Goal: Task Accomplishment & Management: Manage account settings

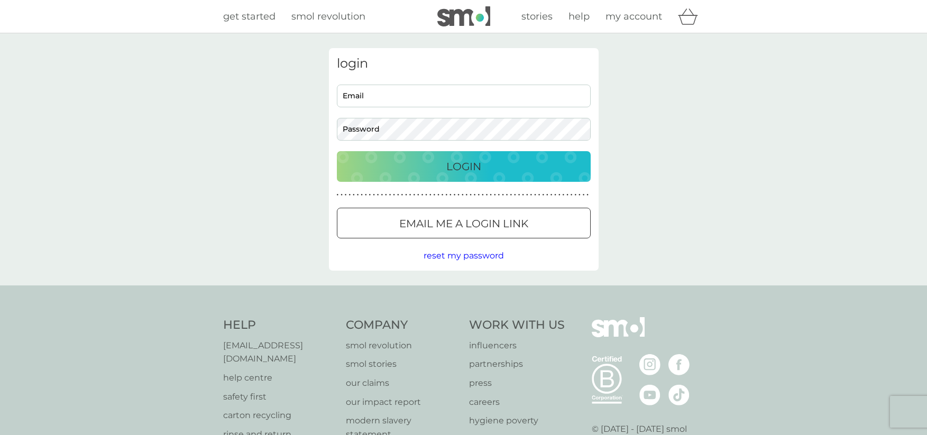
click at [515, 97] on input "Email" at bounding box center [464, 96] width 254 height 23
type input "[EMAIL_ADDRESS][DOMAIN_NAME]"
click at [337, 151] on button "Login" at bounding box center [464, 166] width 254 height 31
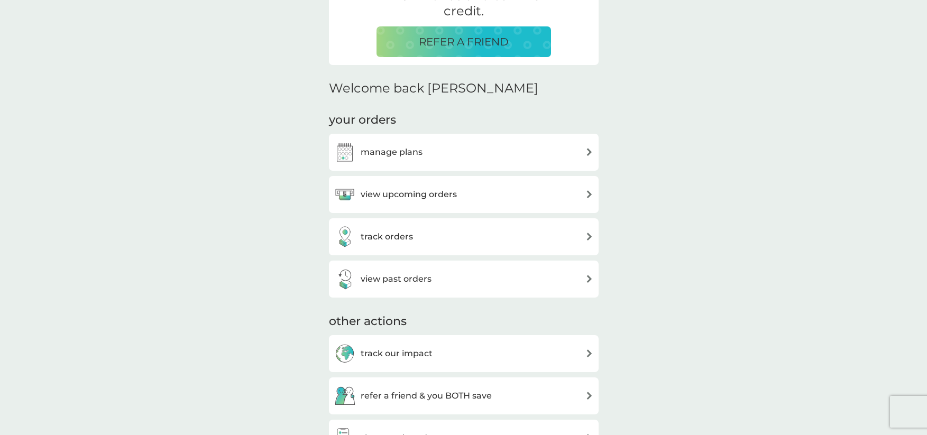
scroll to position [264, 0]
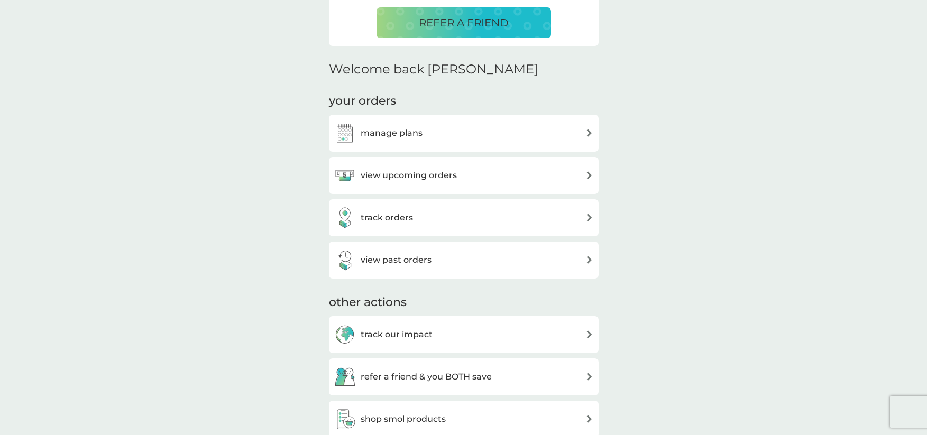
click at [429, 131] on div "manage plans" at bounding box center [463, 133] width 259 height 21
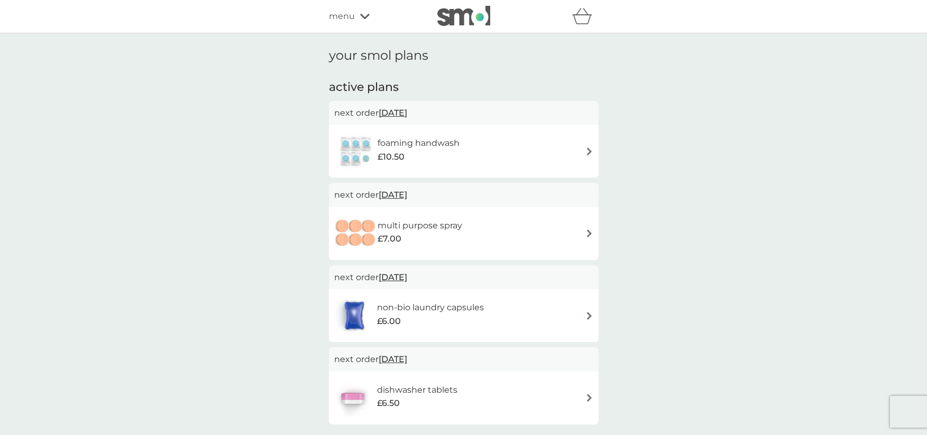
click at [589, 231] on img at bounding box center [590, 234] width 8 height 8
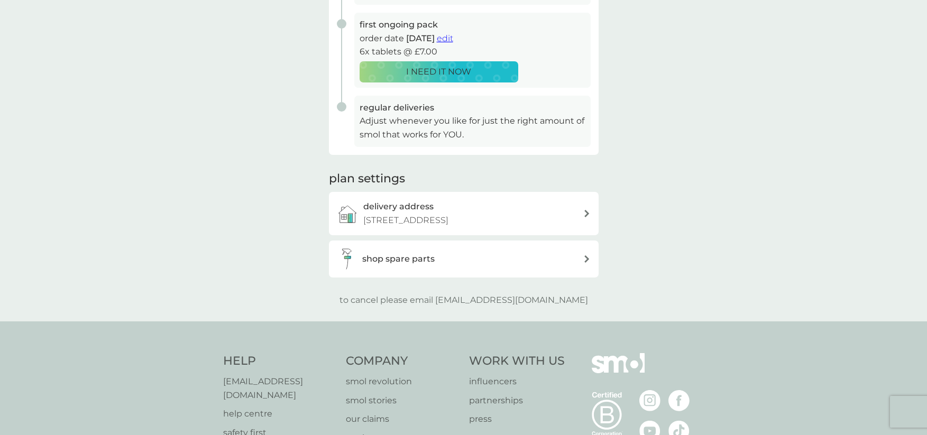
scroll to position [212, 0]
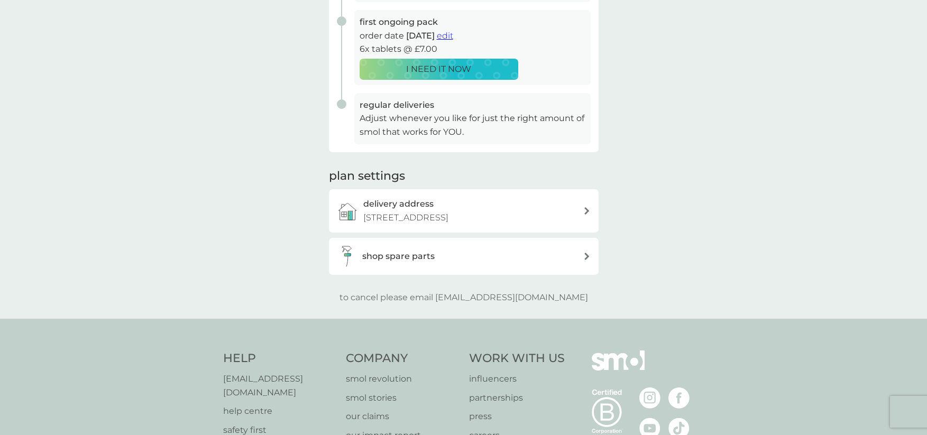
click at [520, 256] on div "shop spare parts" at bounding box center [472, 257] width 221 height 14
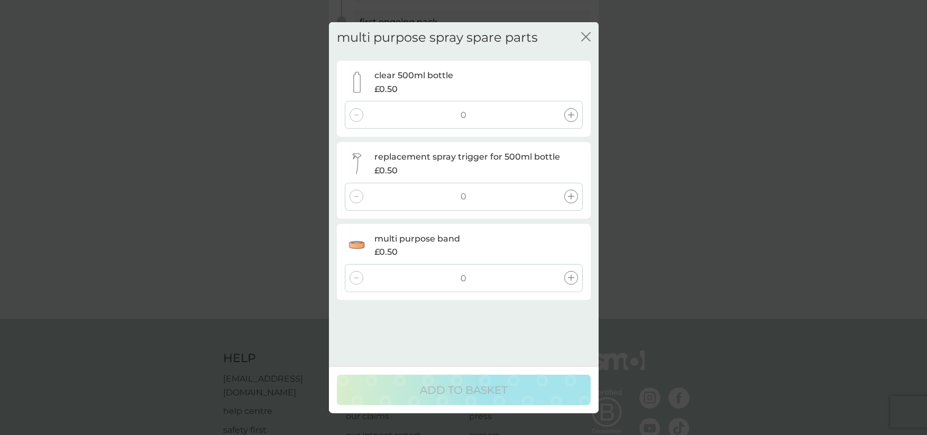
click at [589, 36] on icon "close" at bounding box center [586, 37] width 10 height 10
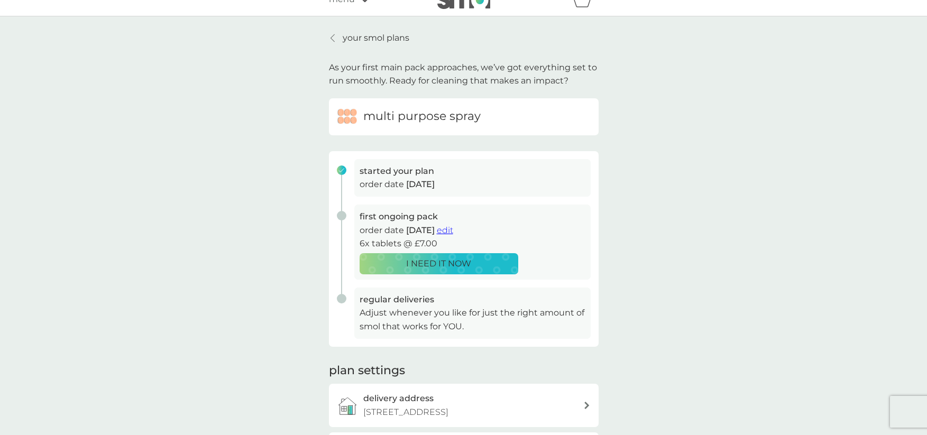
scroll to position [0, 0]
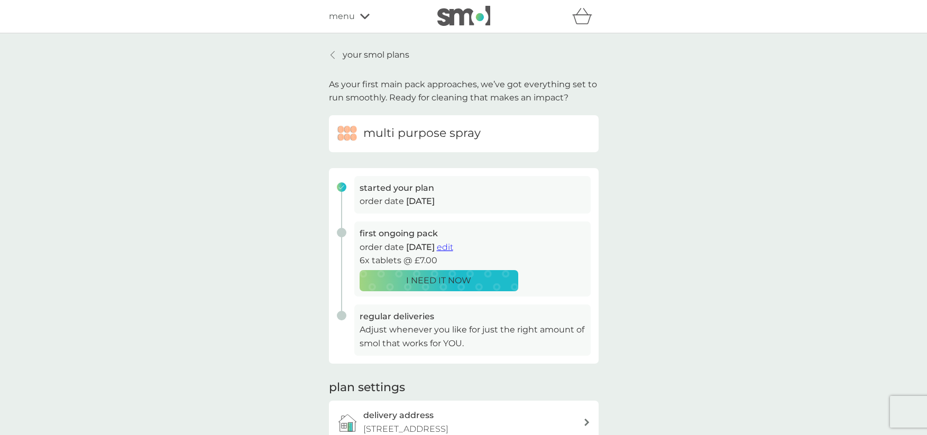
click at [379, 50] on p "your smol plans" at bounding box center [376, 55] width 67 height 14
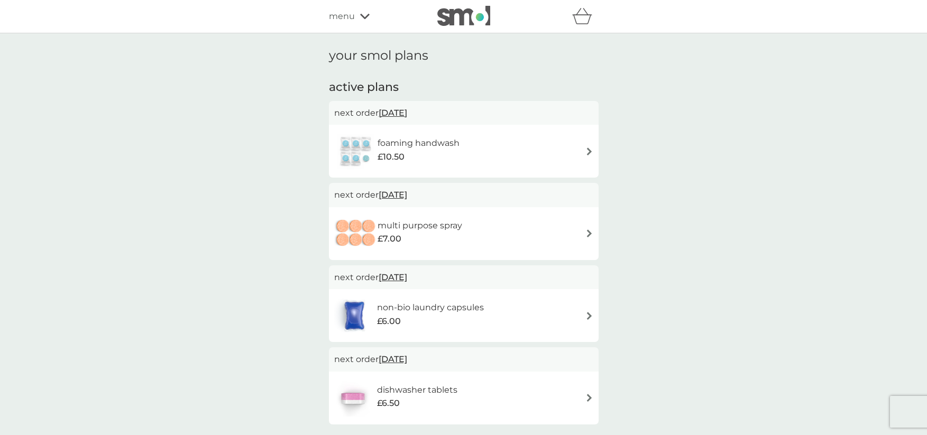
click at [477, 155] on div "foaming handwash £10.50" at bounding box center [463, 151] width 259 height 37
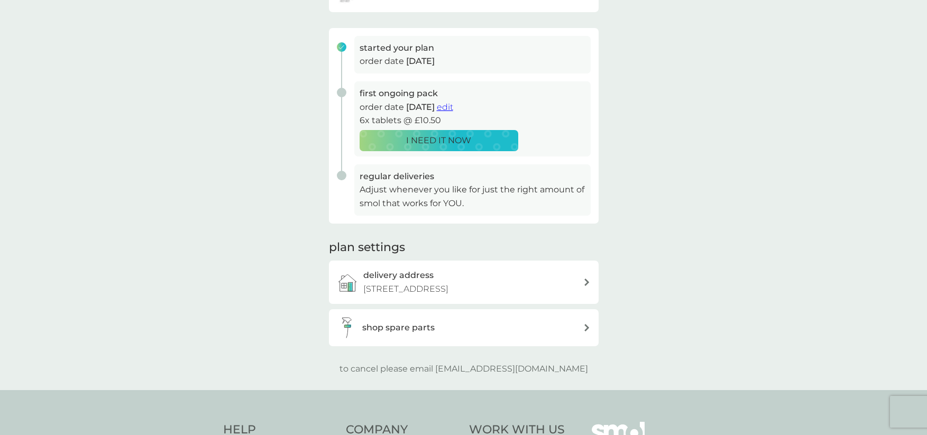
scroll to position [159, 0]
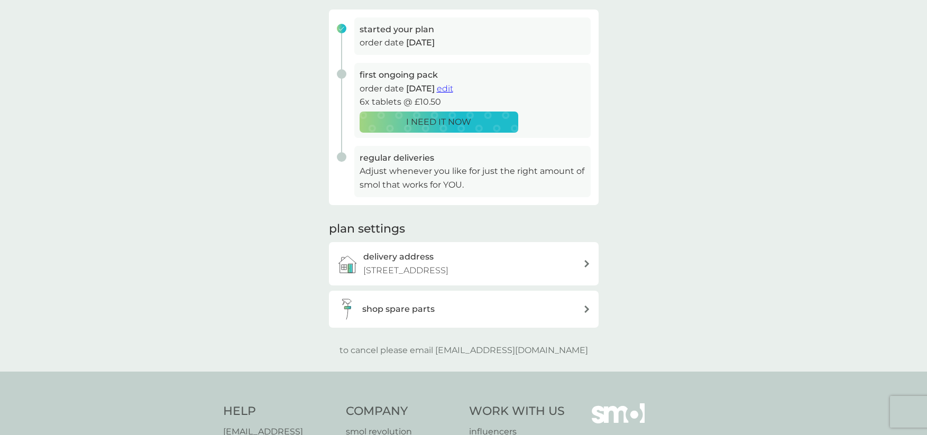
click at [400, 313] on h3 "shop spare parts" at bounding box center [398, 310] width 72 height 14
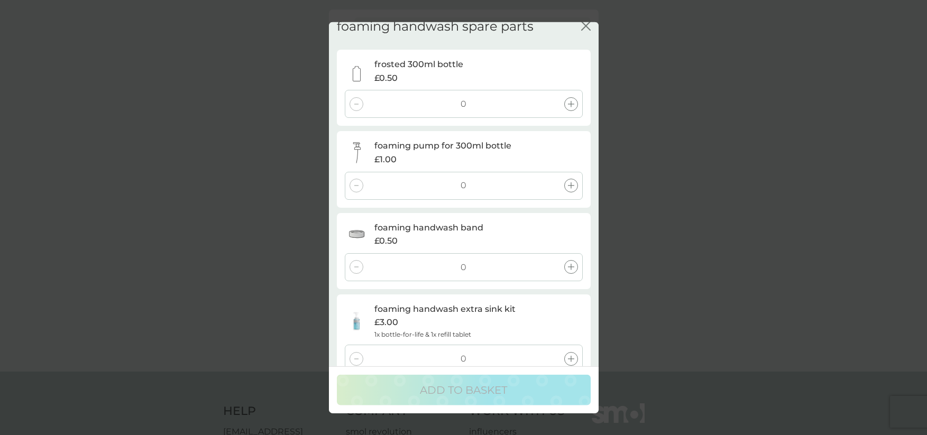
scroll to position [0, 0]
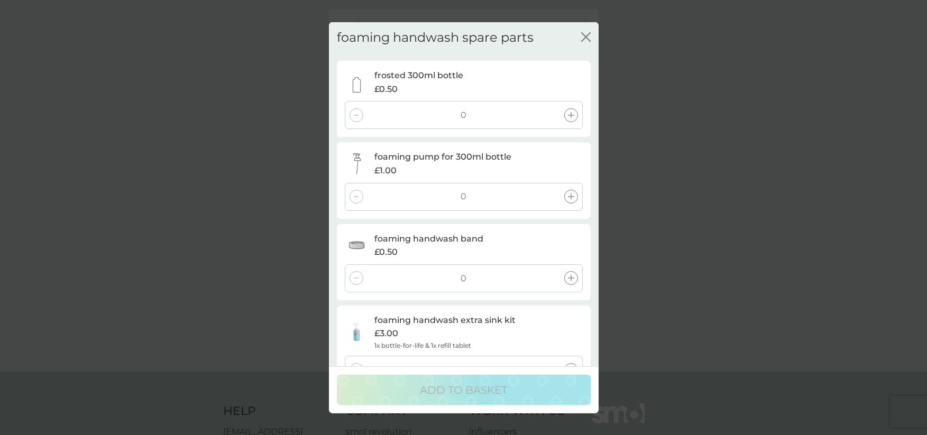
click at [586, 39] on icon "close" at bounding box center [586, 37] width 10 height 10
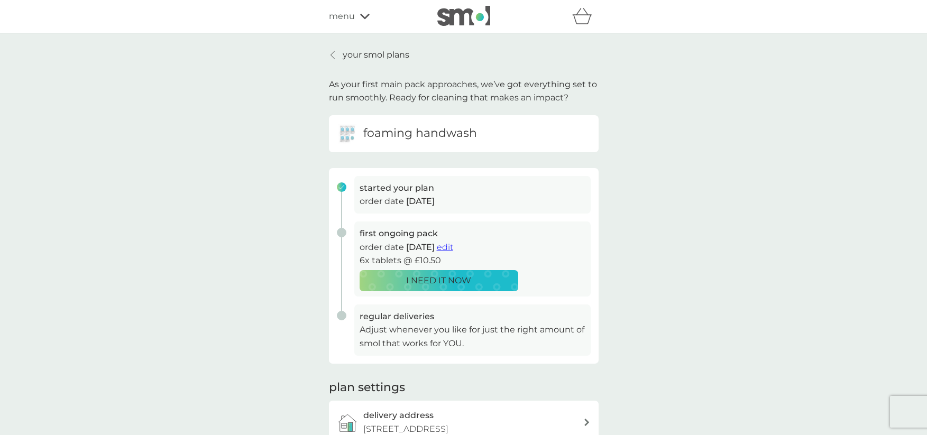
click at [390, 54] on p "your smol plans" at bounding box center [376, 55] width 67 height 14
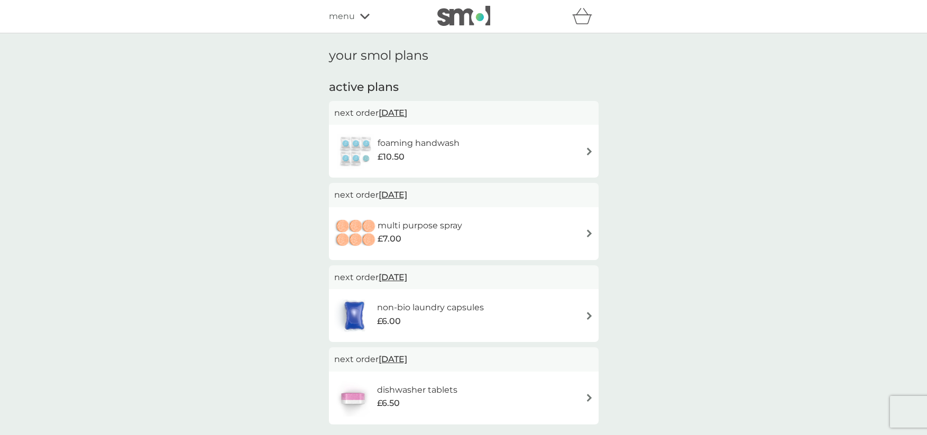
click at [407, 196] on span "[DATE]" at bounding box center [393, 195] width 29 height 21
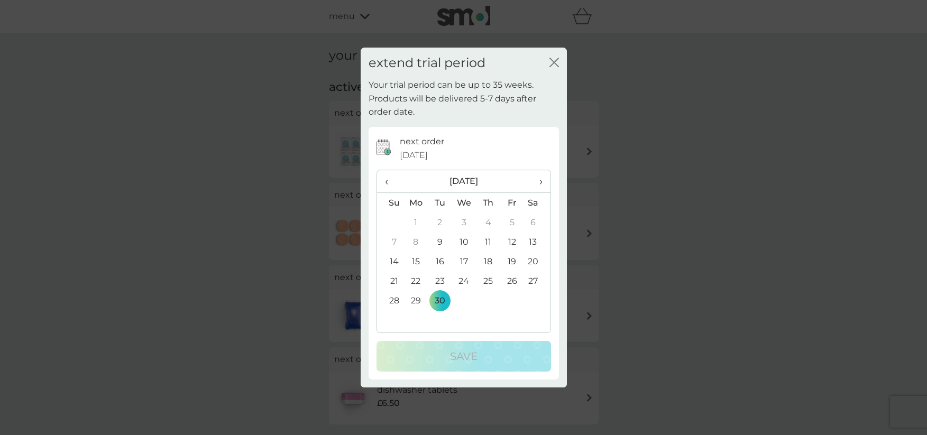
click at [542, 182] on span "›" at bounding box center [537, 181] width 11 height 22
click at [494, 300] on td "30" at bounding box center [488, 301] width 24 height 20
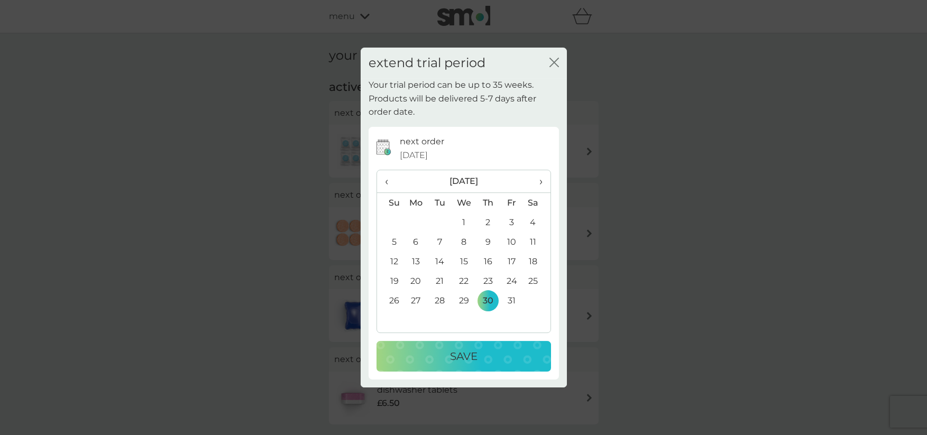
click at [493, 363] on div "Save" at bounding box center [463, 356] width 153 height 17
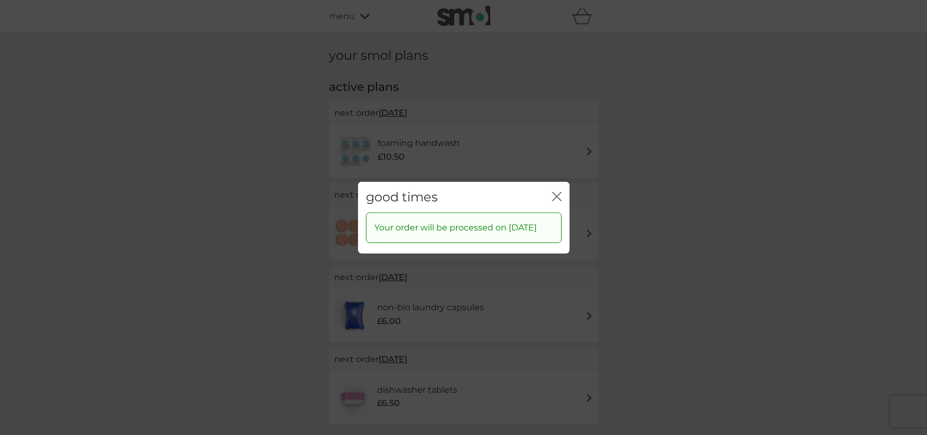
click at [555, 191] on icon "close" at bounding box center [557, 196] width 10 height 10
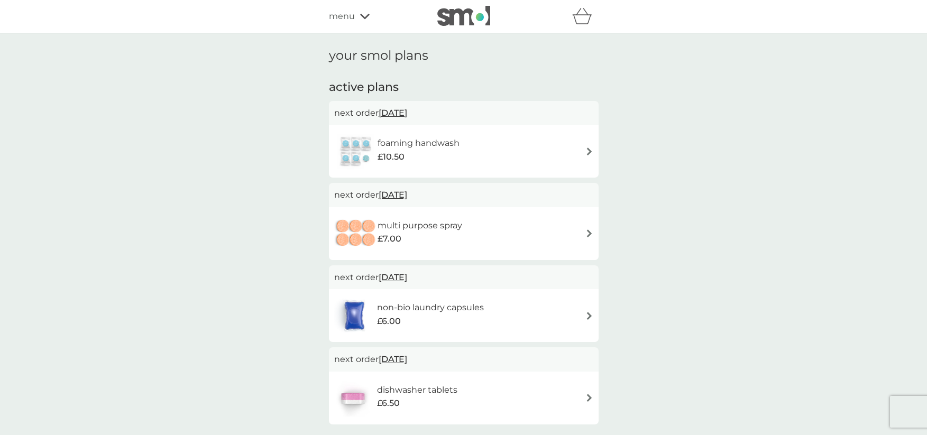
click at [352, 20] on span "menu" at bounding box center [342, 17] width 26 height 14
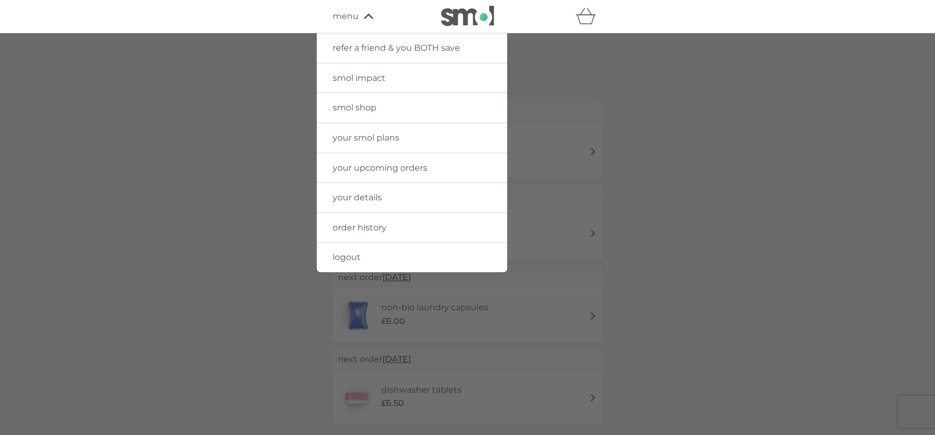
click at [373, 139] on span "your smol plans" at bounding box center [366, 138] width 67 height 10
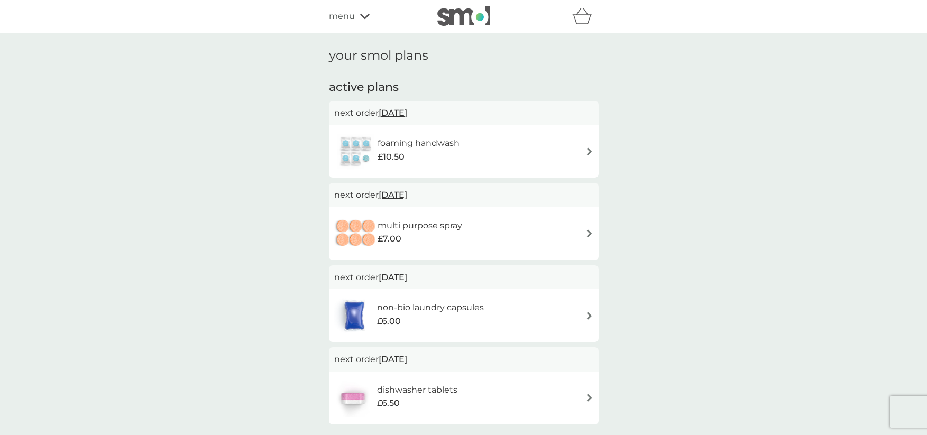
click at [355, 10] on div "menu" at bounding box center [374, 17] width 90 height 14
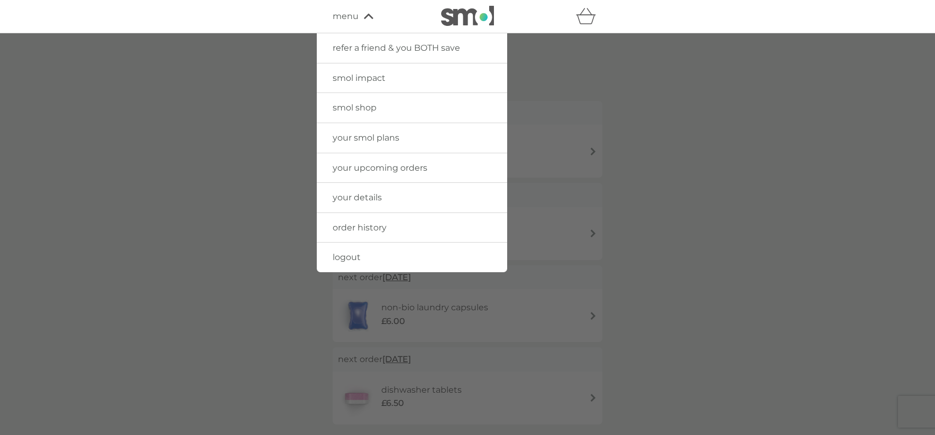
click at [384, 169] on span "your upcoming orders" at bounding box center [380, 168] width 95 height 10
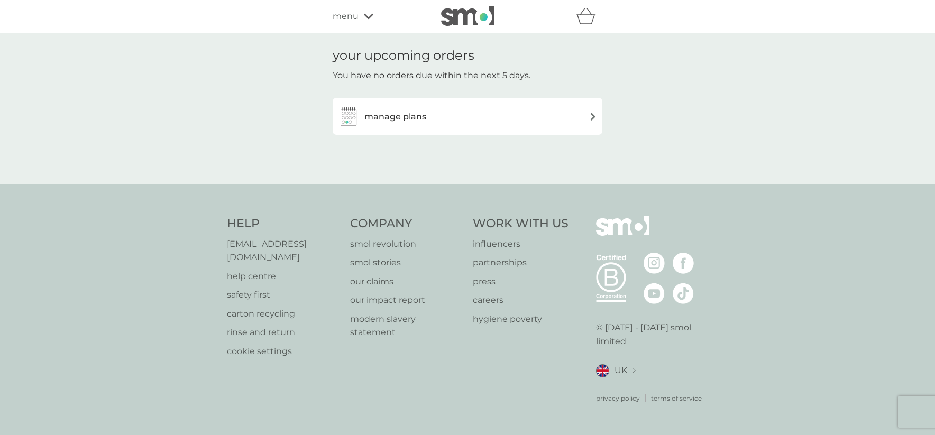
click at [392, 126] on div "manage plans" at bounding box center [382, 116] width 88 height 21
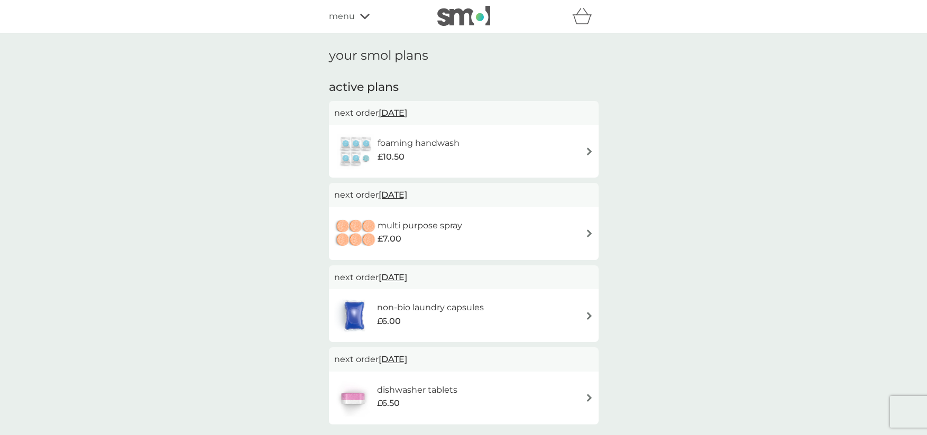
click at [335, 13] on span "menu" at bounding box center [342, 17] width 26 height 14
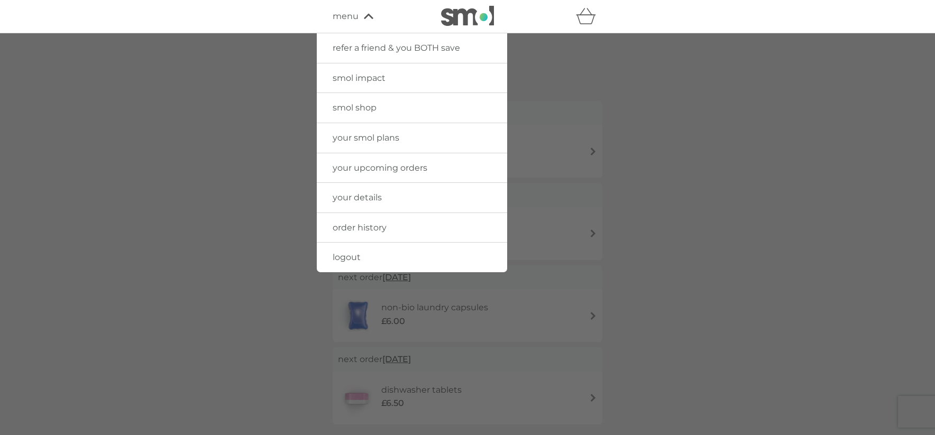
click at [363, 105] on span "smol shop" at bounding box center [355, 108] width 44 height 10
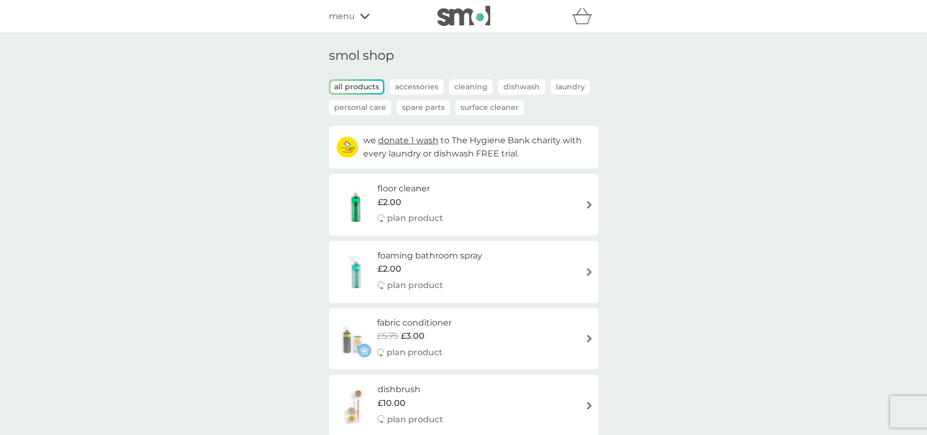
click at [362, 16] on icon at bounding box center [365, 16] width 10 height 5
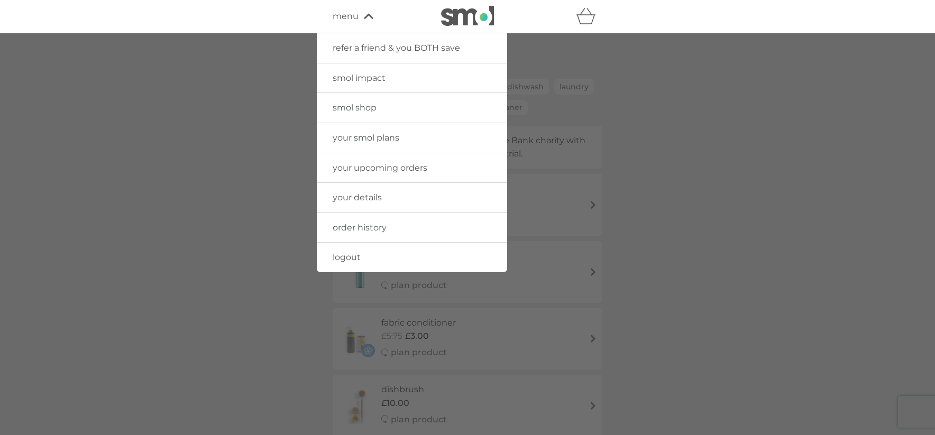
click at [360, 259] on span "logout" at bounding box center [347, 257] width 28 height 10
